Goal: Transaction & Acquisition: Purchase product/service

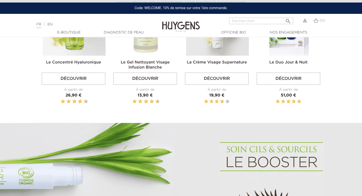
scroll to position [222, 0]
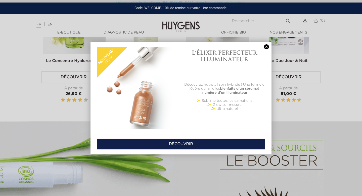
click at [266, 47] on link at bounding box center [266, 46] width 7 height 5
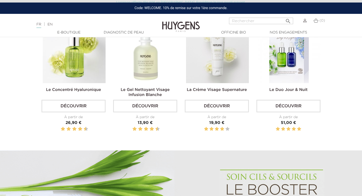
scroll to position [193, 0]
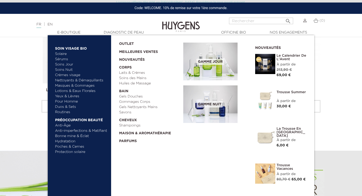
click at [60, 65] on link "Soins Jour" at bounding box center [81, 64] width 53 height 5
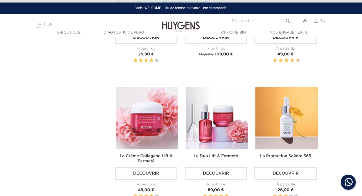
scroll to position [521, 0]
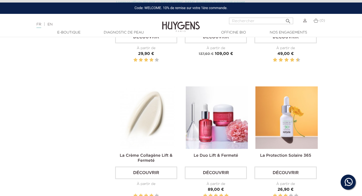
click at [140, 172] on link "Découvrir" at bounding box center [146, 172] width 62 height 13
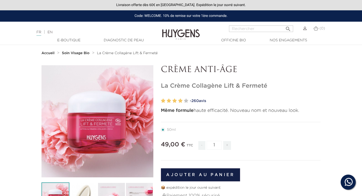
click at [172, 172] on button "Ajouter au panier" at bounding box center [200, 174] width 79 height 13
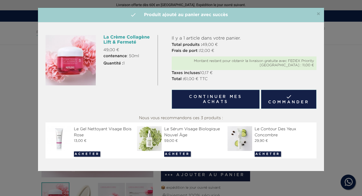
click at [200, 93] on button "Continuer mes achats" at bounding box center [216, 99] width 88 height 19
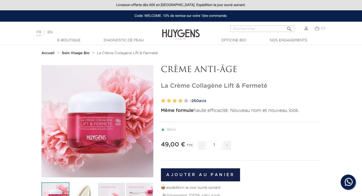
click at [316, 34] on div "(1)" at bounding box center [320, 31] width 16 height 12
click at [319, 30] on img at bounding box center [317, 28] width 5 height 4
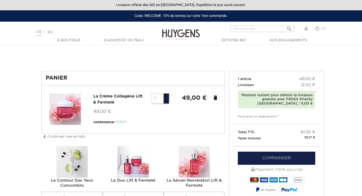
click at [245, 116] on link "Vous avez un code promo ?" at bounding box center [256, 116] width 46 height 5
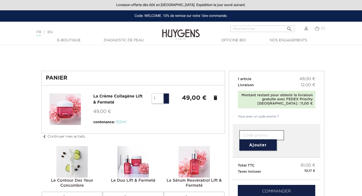
click at [249, 133] on input "text" at bounding box center [261, 135] width 45 height 10
paste input "DF3A-LTF4-KFO3-WH6K"
type input "DF3A-LTF4-KFO3-WH6K"
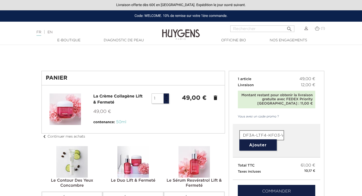
click at [254, 145] on button "Ajouter" at bounding box center [257, 144] width 37 height 11
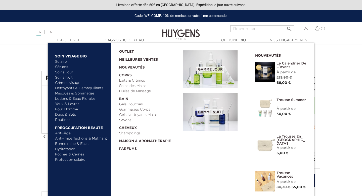
click at [123, 152] on ul "  Soin Visage Bio Solaire   " at bounding box center [148, 102] width 200 height 119
click at [122, 141] on link "  Maison & Aromathérapie" at bounding box center [149, 140] width 61 height 8
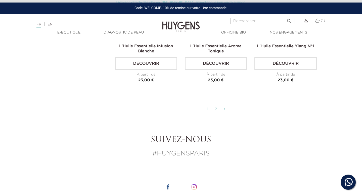
scroll to position [1280, 0]
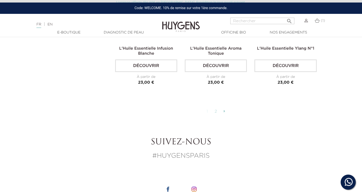
click at [215, 110] on link "2" at bounding box center [216, 111] width 8 height 9
click at [218, 110] on link "2" at bounding box center [216, 111] width 8 height 9
click at [225, 111] on link at bounding box center [224, 111] width 7 height 9
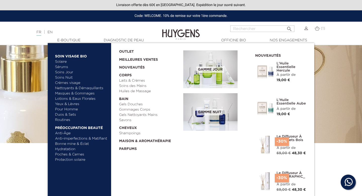
click at [132, 150] on link "Parfums" at bounding box center [149, 148] width 61 height 8
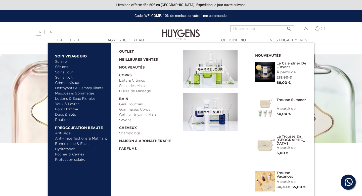
click at [280, 151] on span "6,00 €" at bounding box center [283, 153] width 12 height 4
click at [262, 145] on img at bounding box center [265, 145] width 20 height 20
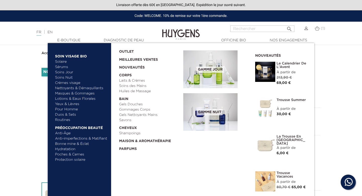
click at [61, 134] on link "Anti-Âge" at bounding box center [81, 133] width 53 height 5
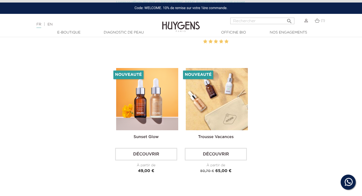
scroll to position [948, 0]
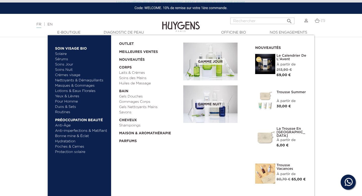
click at [129, 78] on link "Soins des Mains" at bounding box center [149, 77] width 61 height 5
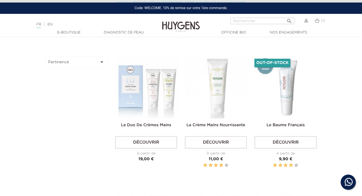
scroll to position [133, 0]
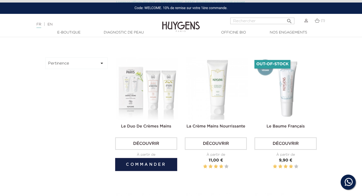
click at [153, 143] on link "Découvrir" at bounding box center [146, 143] width 62 height 13
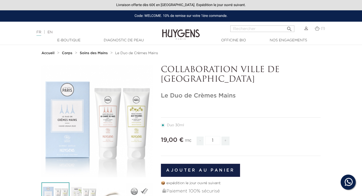
click at [190, 163] on button "Ajouter au panier" at bounding box center [200, 169] width 79 height 13
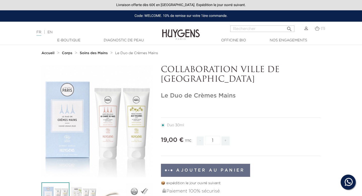
click at [317, 29] on img at bounding box center [317, 28] width 5 height 4
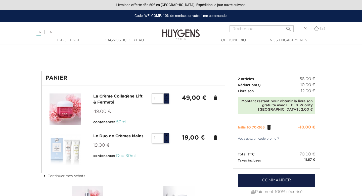
click at [218, 99] on icon "delete" at bounding box center [216, 98] width 6 height 6
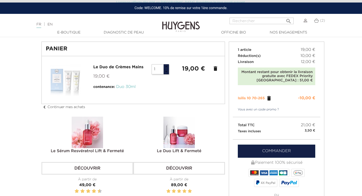
scroll to position [19, 0]
